Goal: Information Seeking & Learning: Learn about a topic

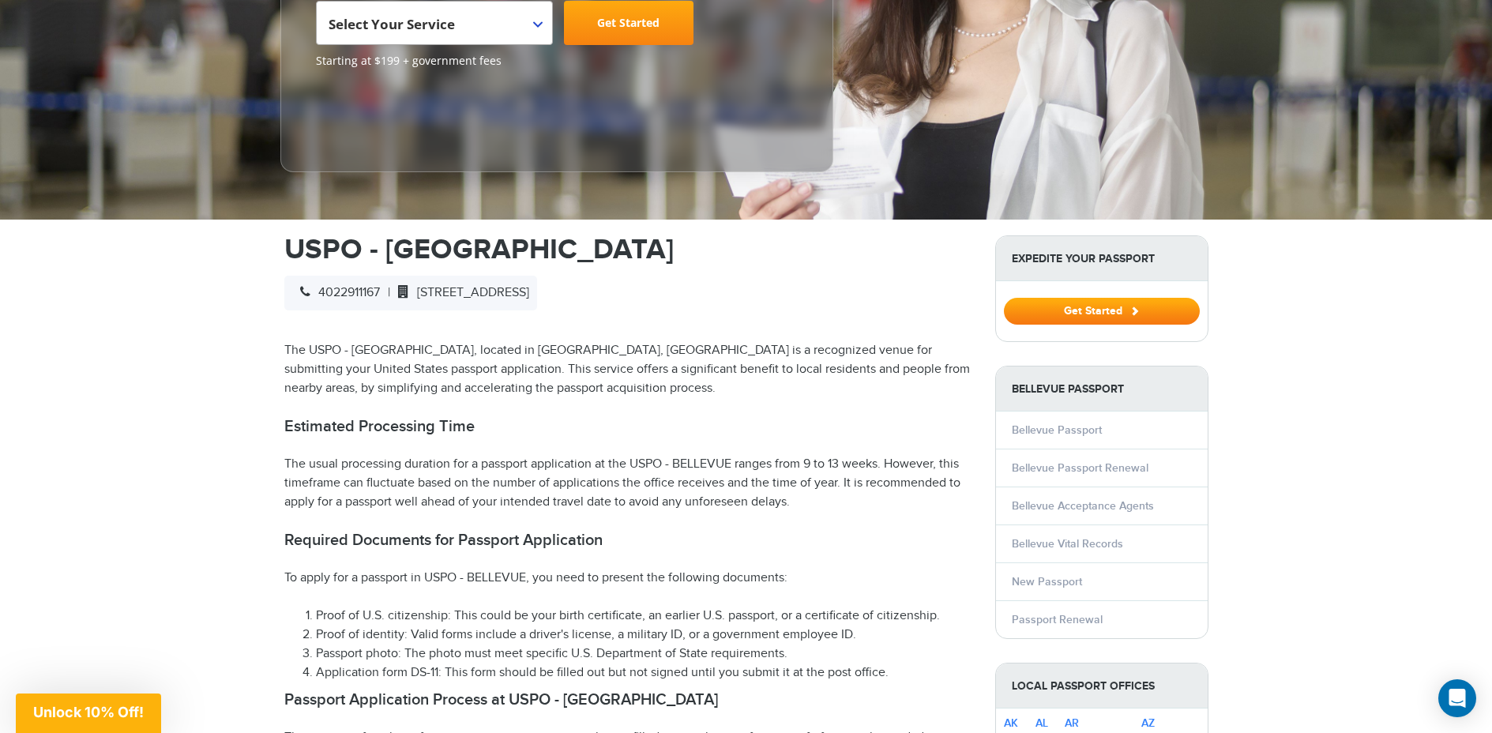
scroll to position [884, 0]
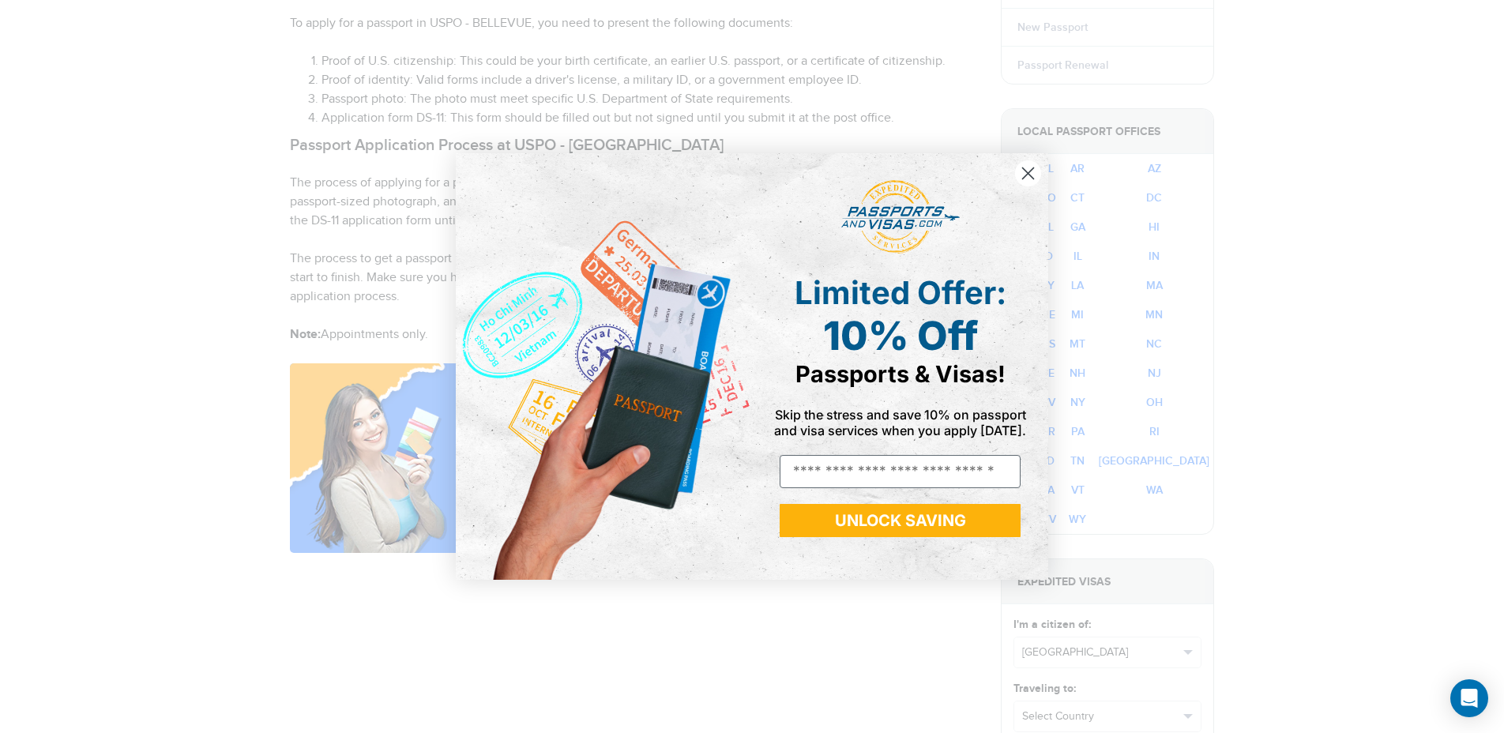
click at [1038, 171] on circle "Close dialog" at bounding box center [1028, 173] width 26 height 26
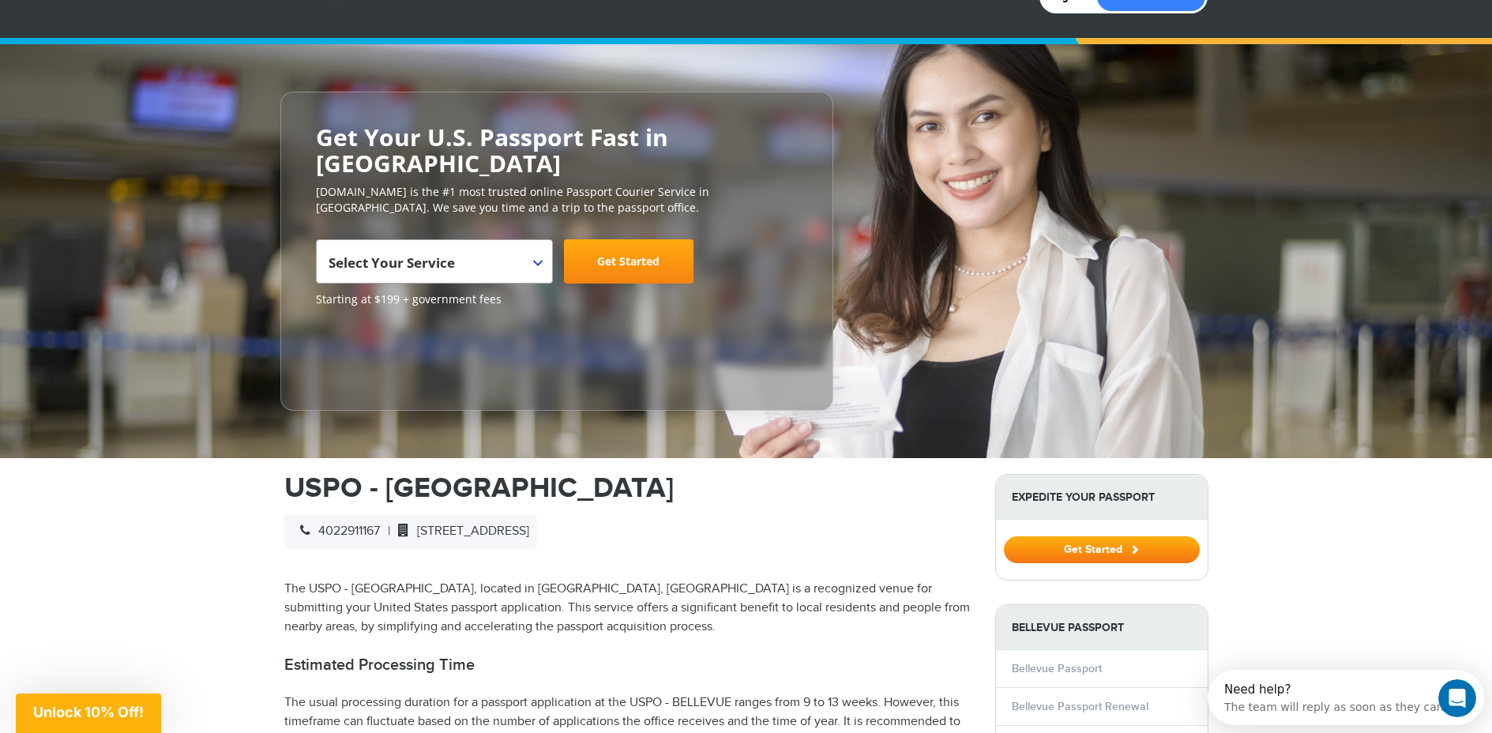
scroll to position [0, 0]
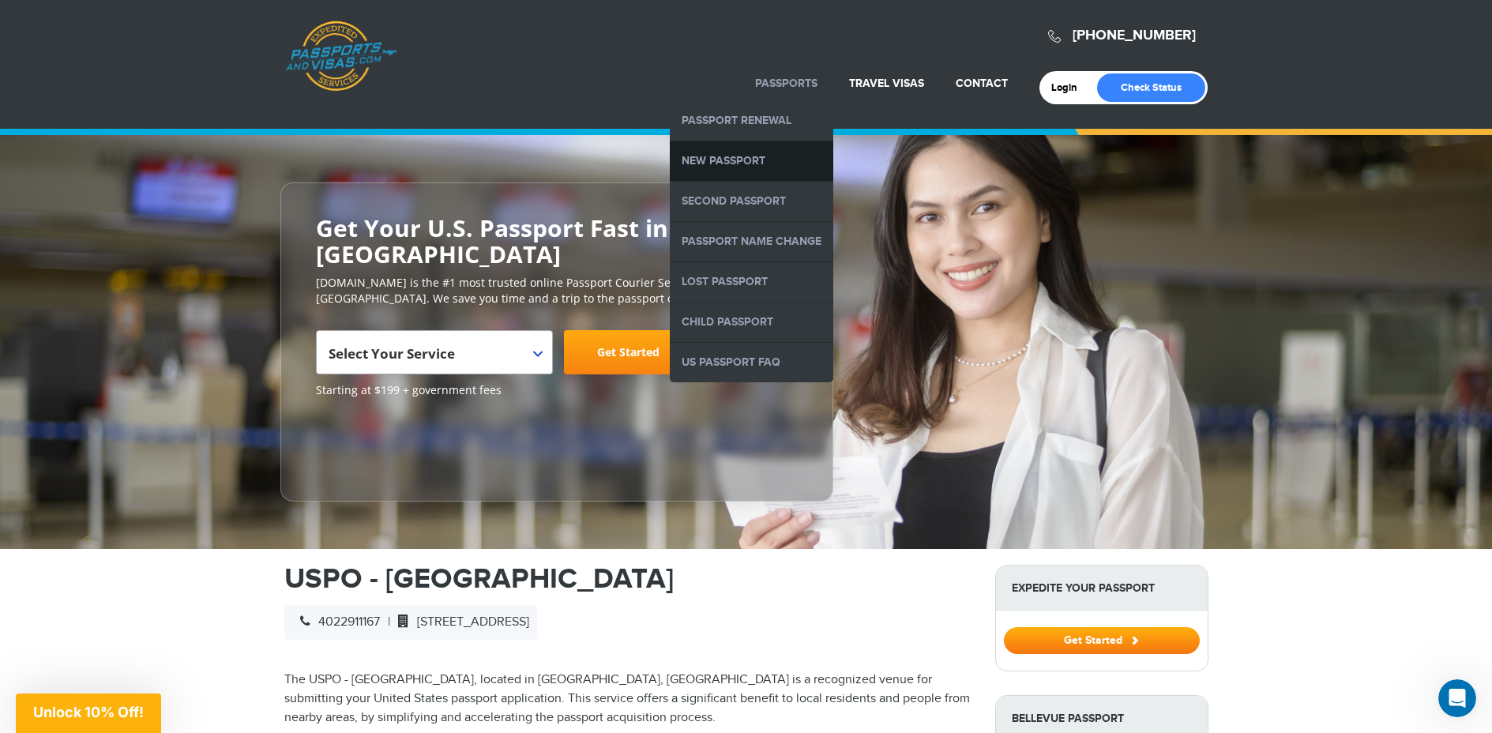
click at [774, 173] on link "New Passport" at bounding box center [751, 160] width 163 height 39
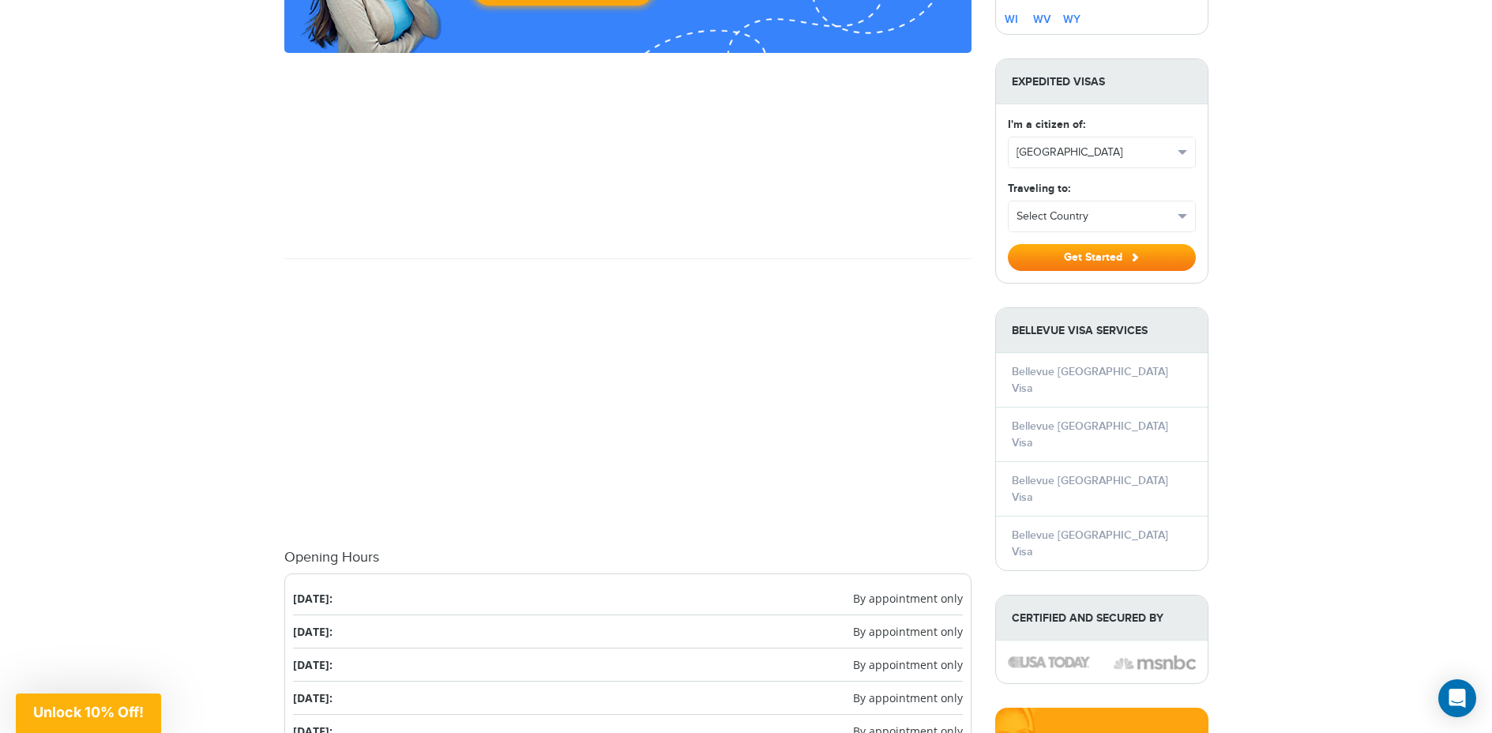
scroll to position [1384, 0]
